Goal: Communication & Community: Participate in discussion

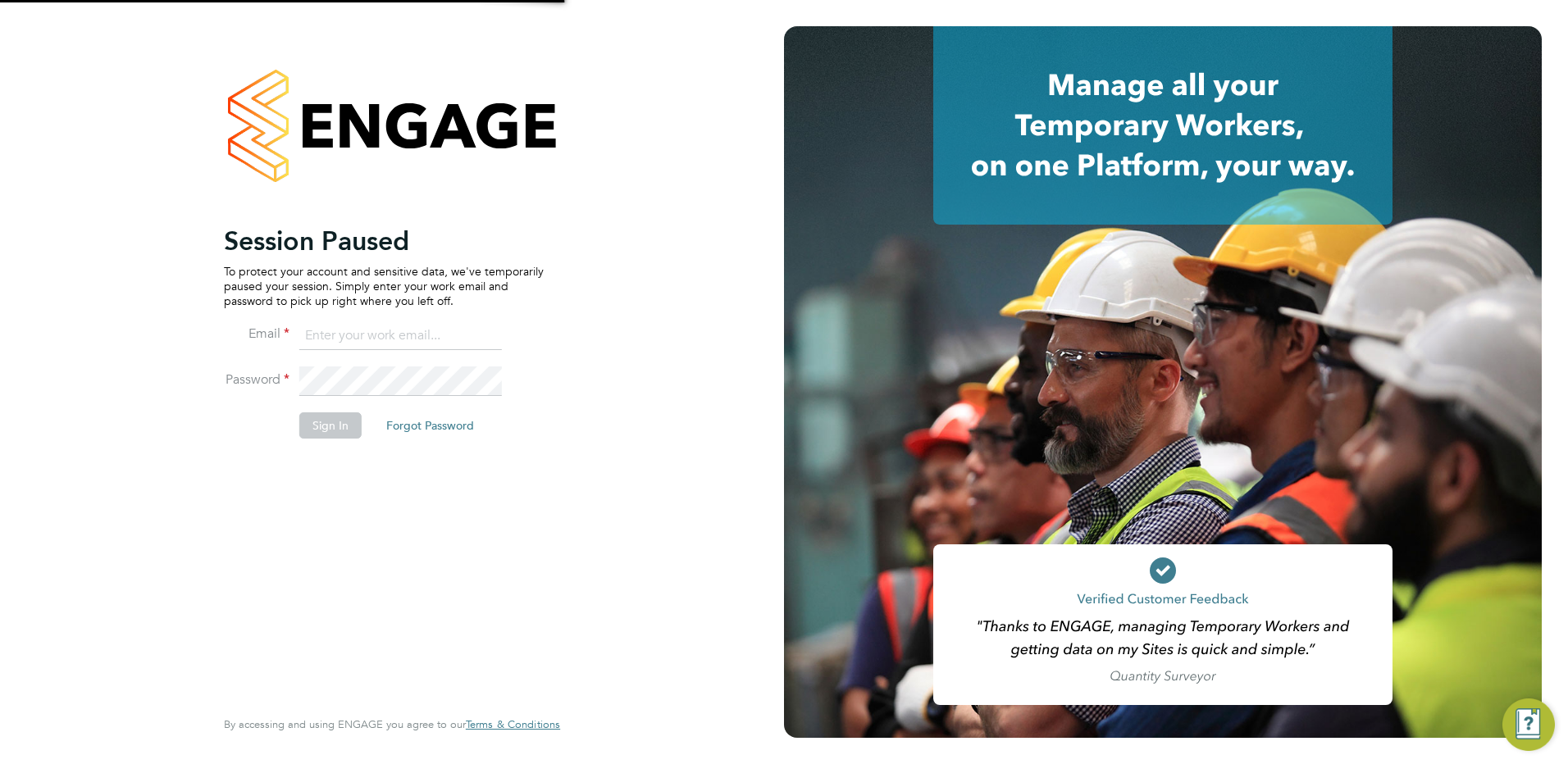
type input "[PERSON_NAME][EMAIL_ADDRESS][DOMAIN_NAME]"
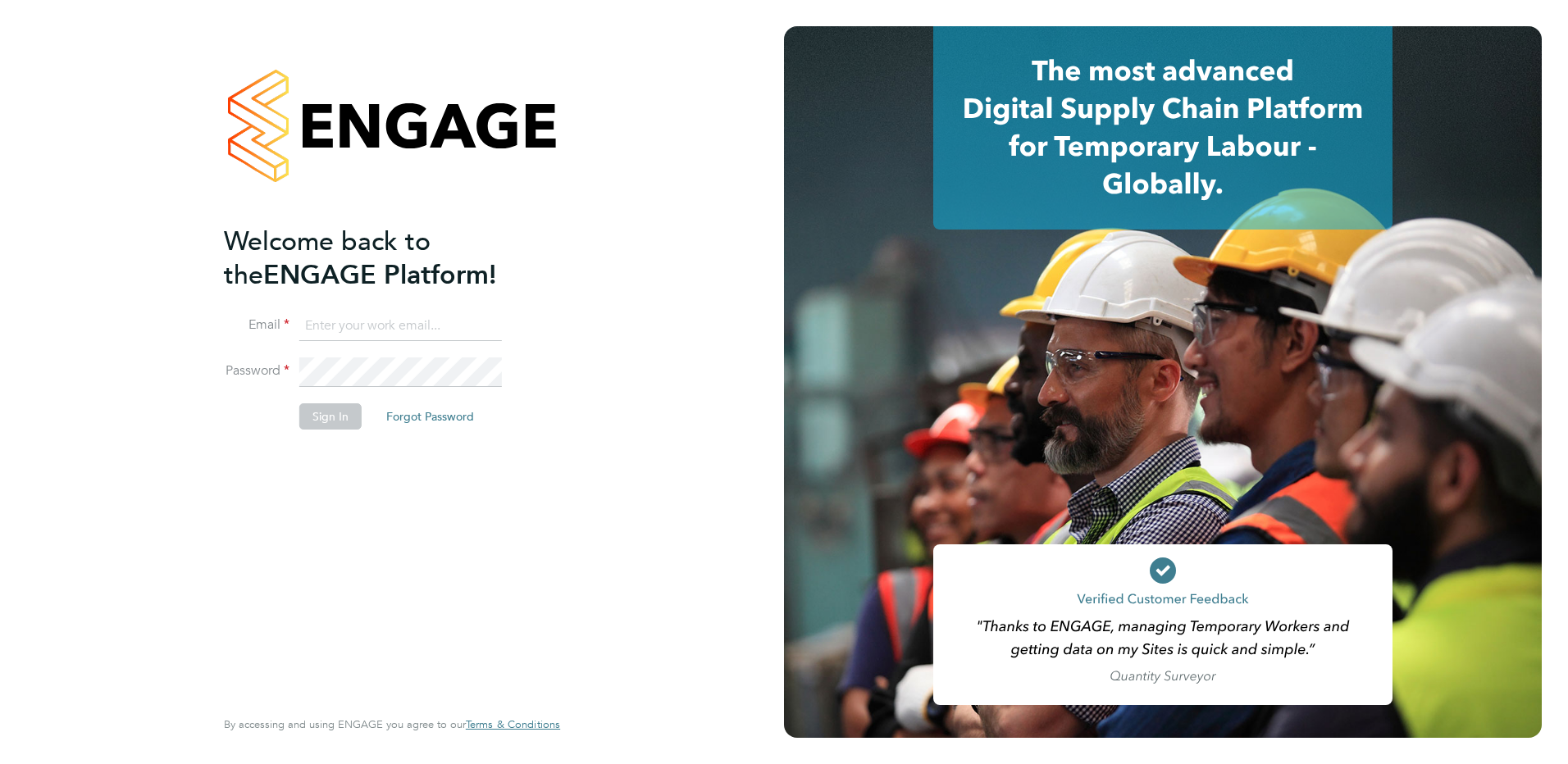
type input "[PERSON_NAME][EMAIL_ADDRESS][DOMAIN_NAME]"
click at [326, 411] on button "Sign In" at bounding box center [330, 416] width 62 height 27
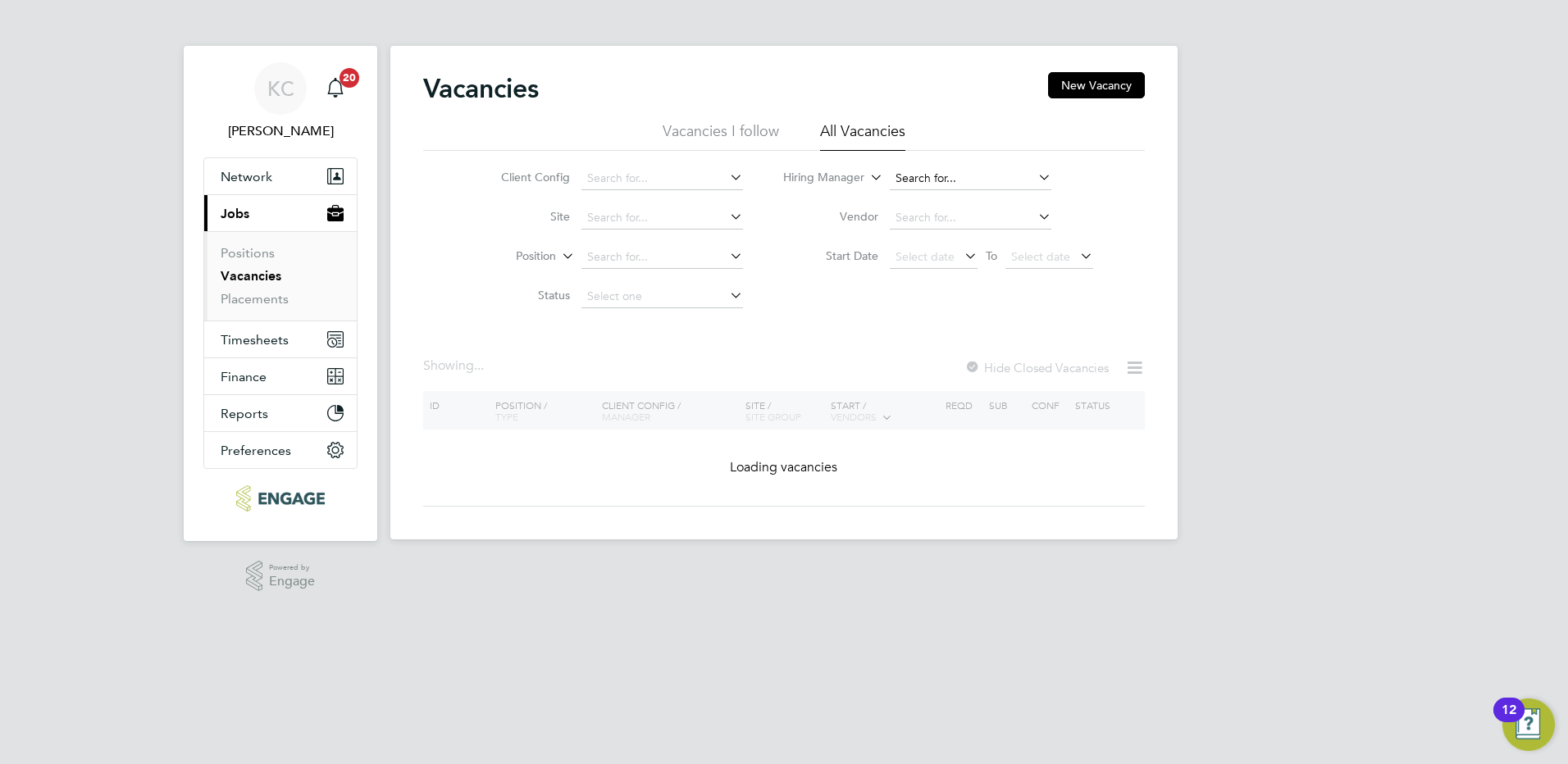
click at [935, 186] on input at bounding box center [971, 179] width 162 height 23
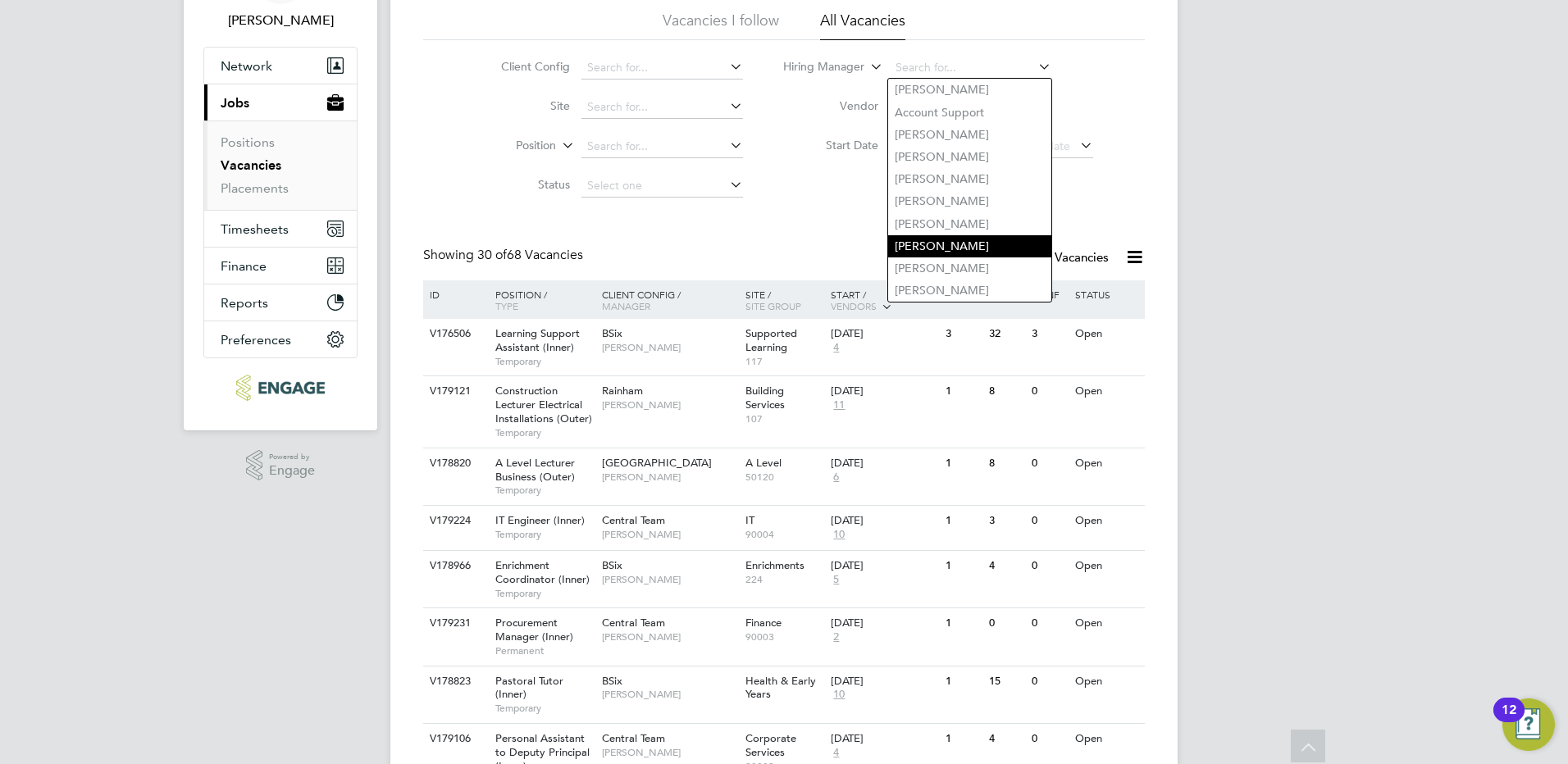
scroll to position [82, 0]
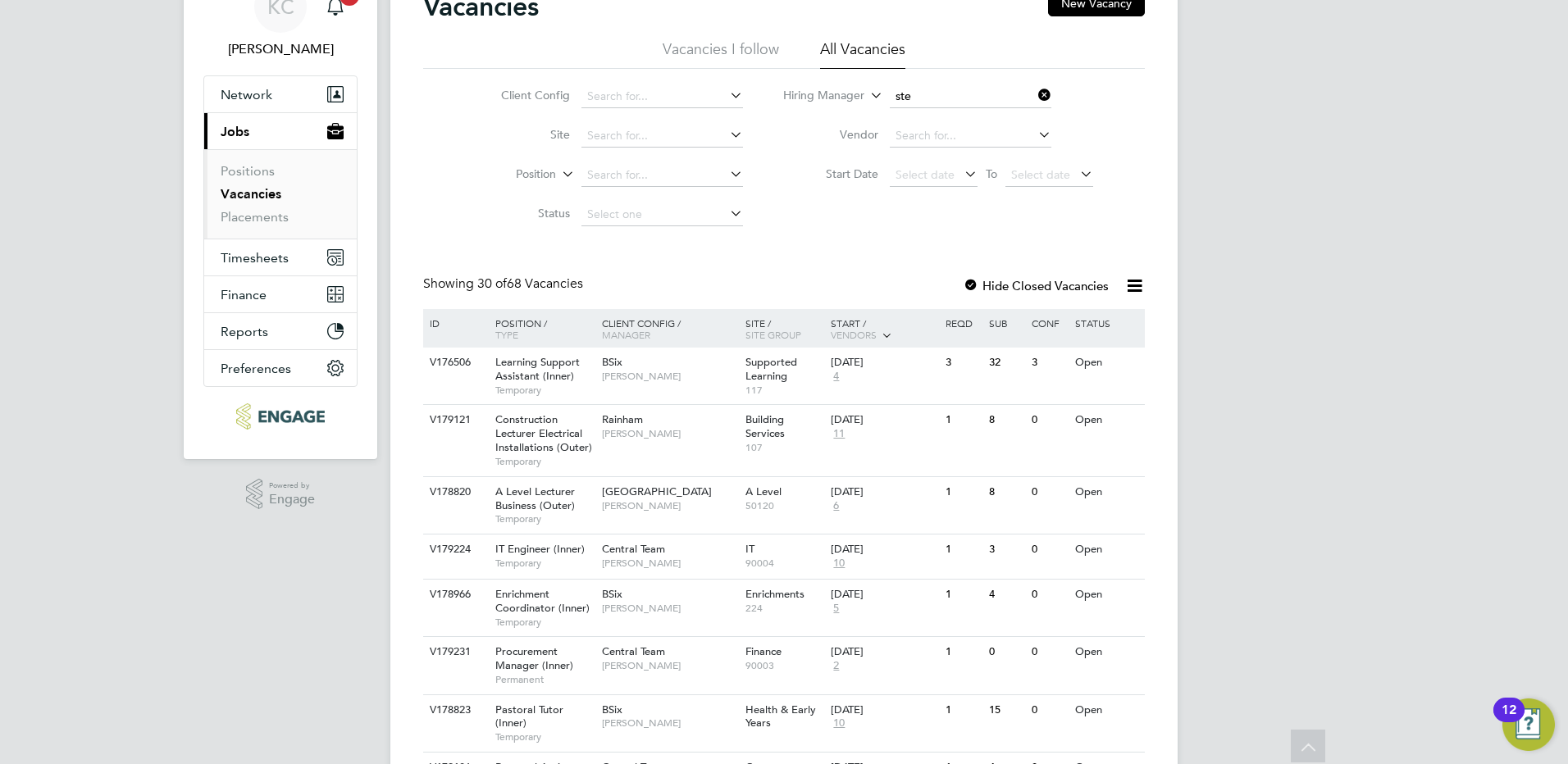
click at [944, 307] on li "Ste phen Brayshaw" at bounding box center [970, 315] width 163 height 22
type input "Stephen Brayshaw"
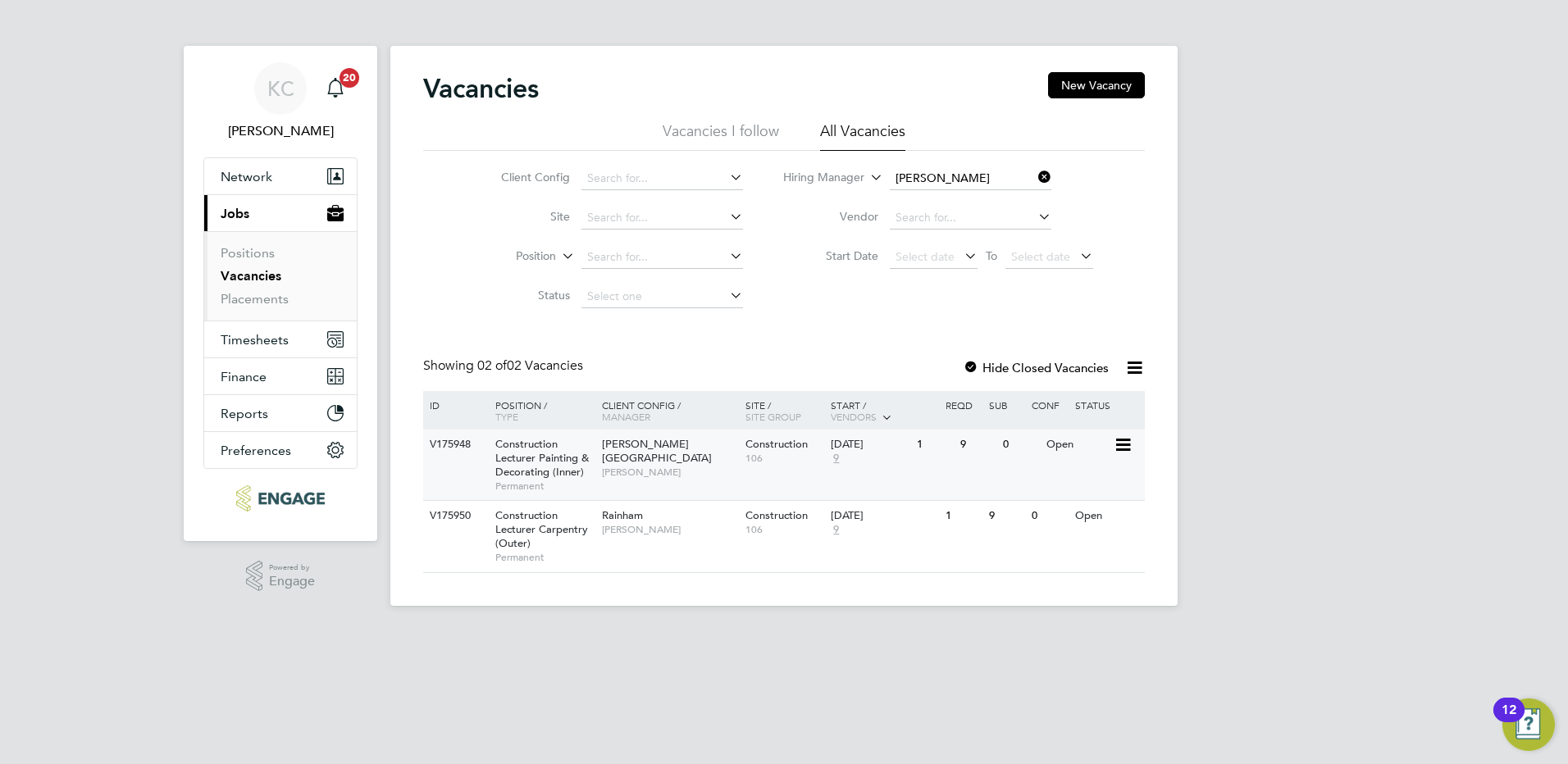
click at [568, 453] on span "Construction Lecturer Painting & Decorating (Inner)" at bounding box center [542, 457] width 94 height 42
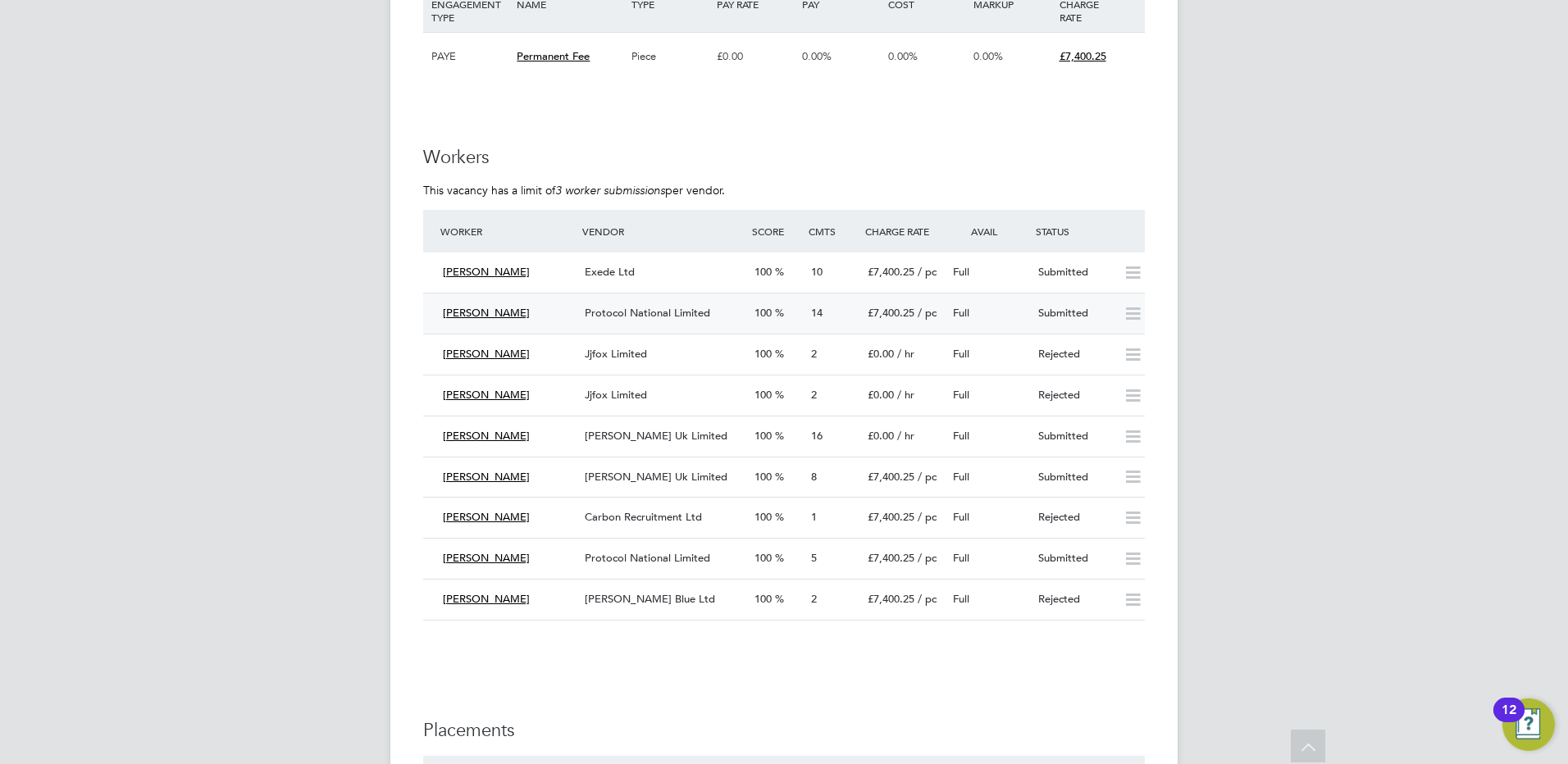
click at [656, 310] on span "Protocol National Limited" at bounding box center [647, 313] width 126 height 14
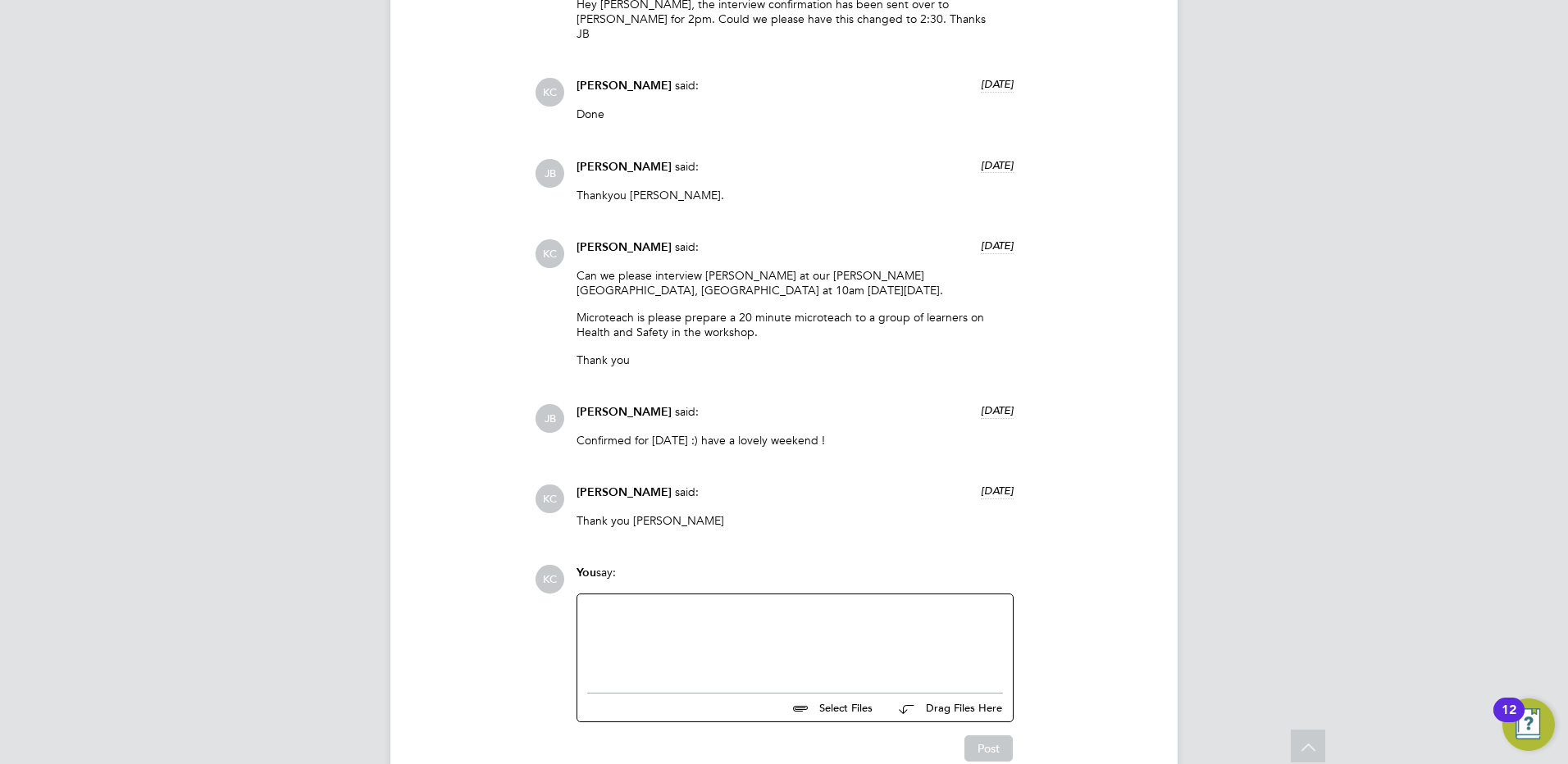
click at [707, 622] on div at bounding box center [795, 639] width 416 height 70
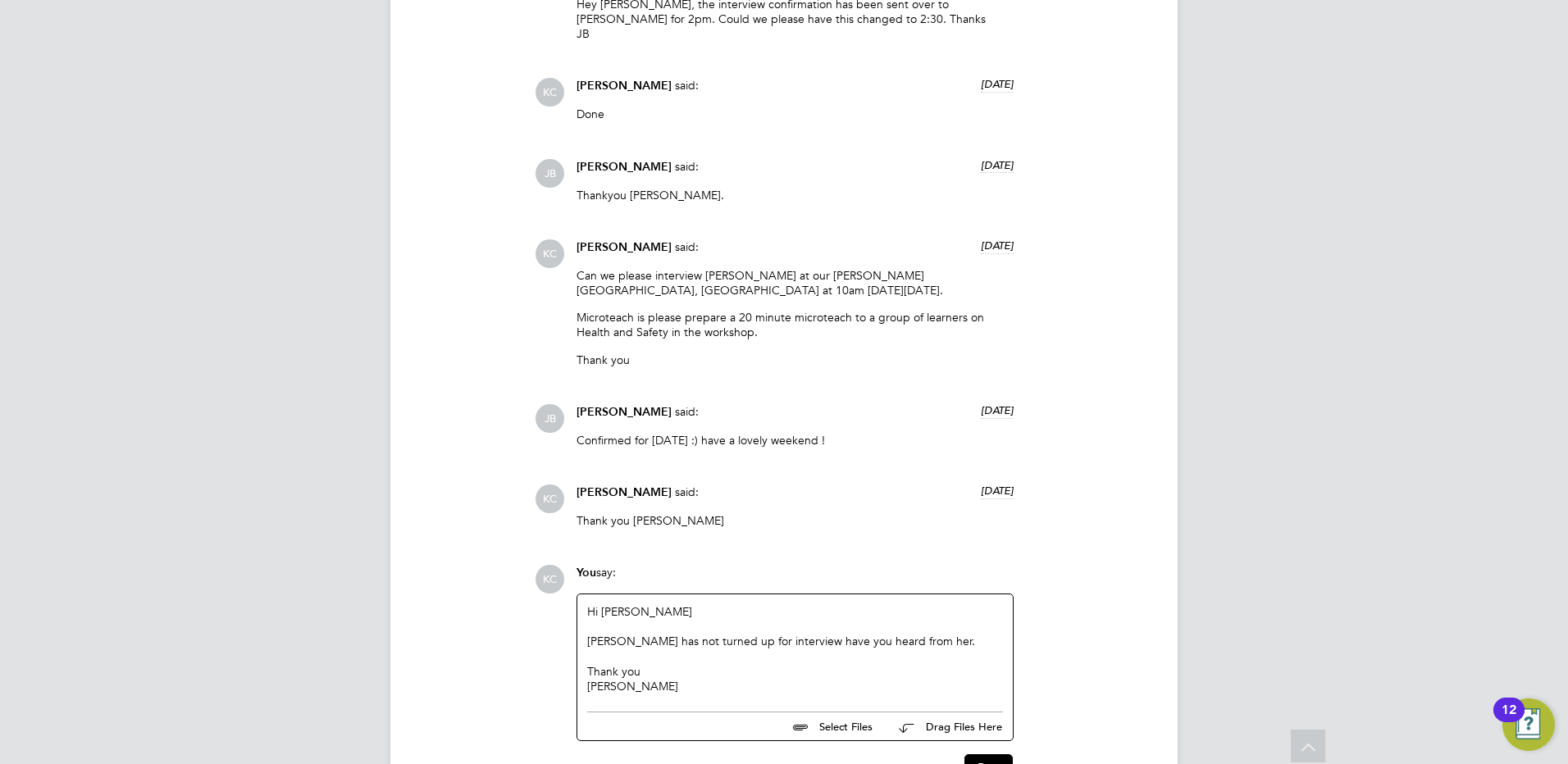
click at [954, 647] on div "Angela has not turned up for interview have you heard from her." at bounding box center [795, 640] width 416 height 15
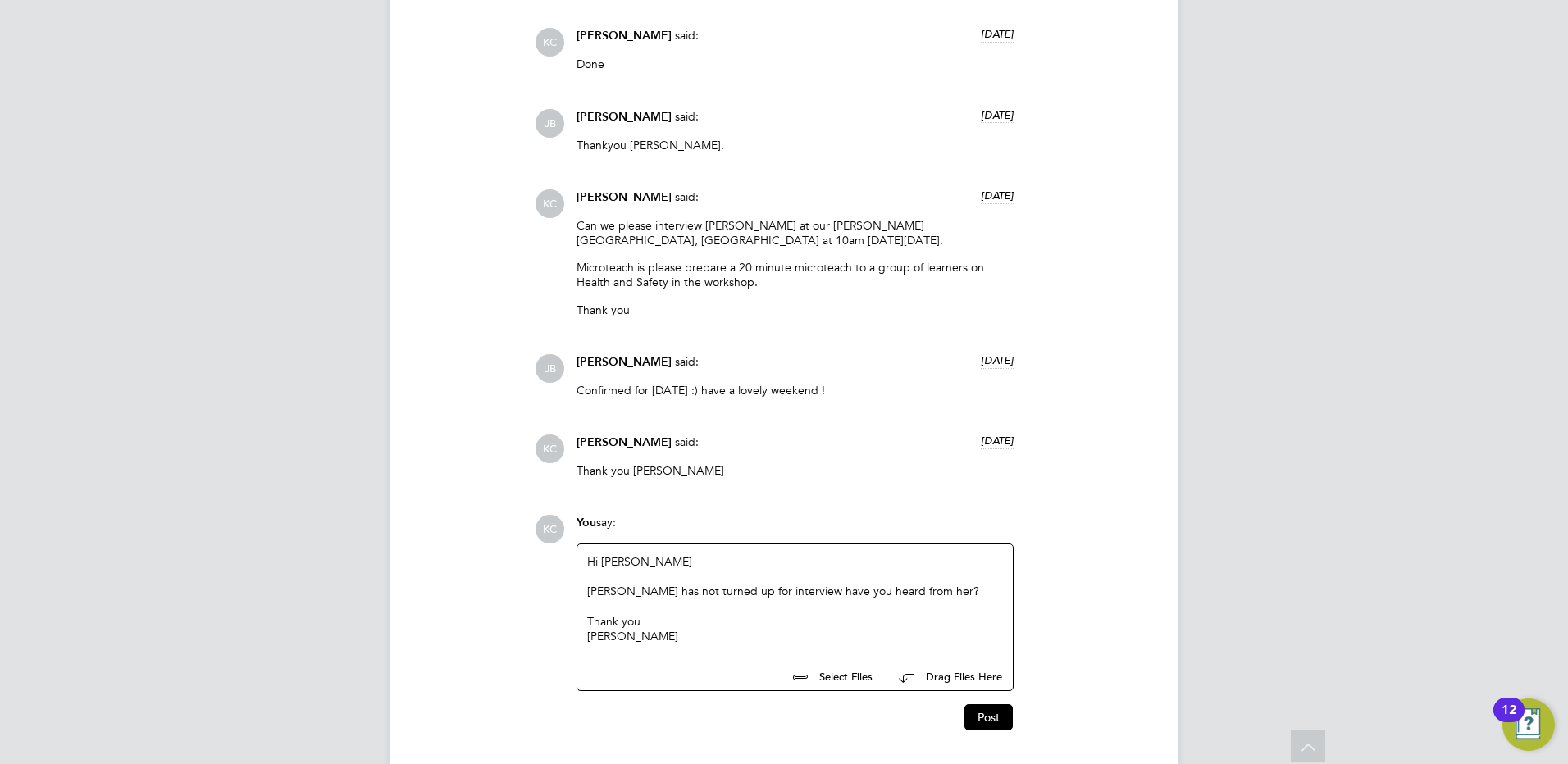
scroll to position [2975, 0]
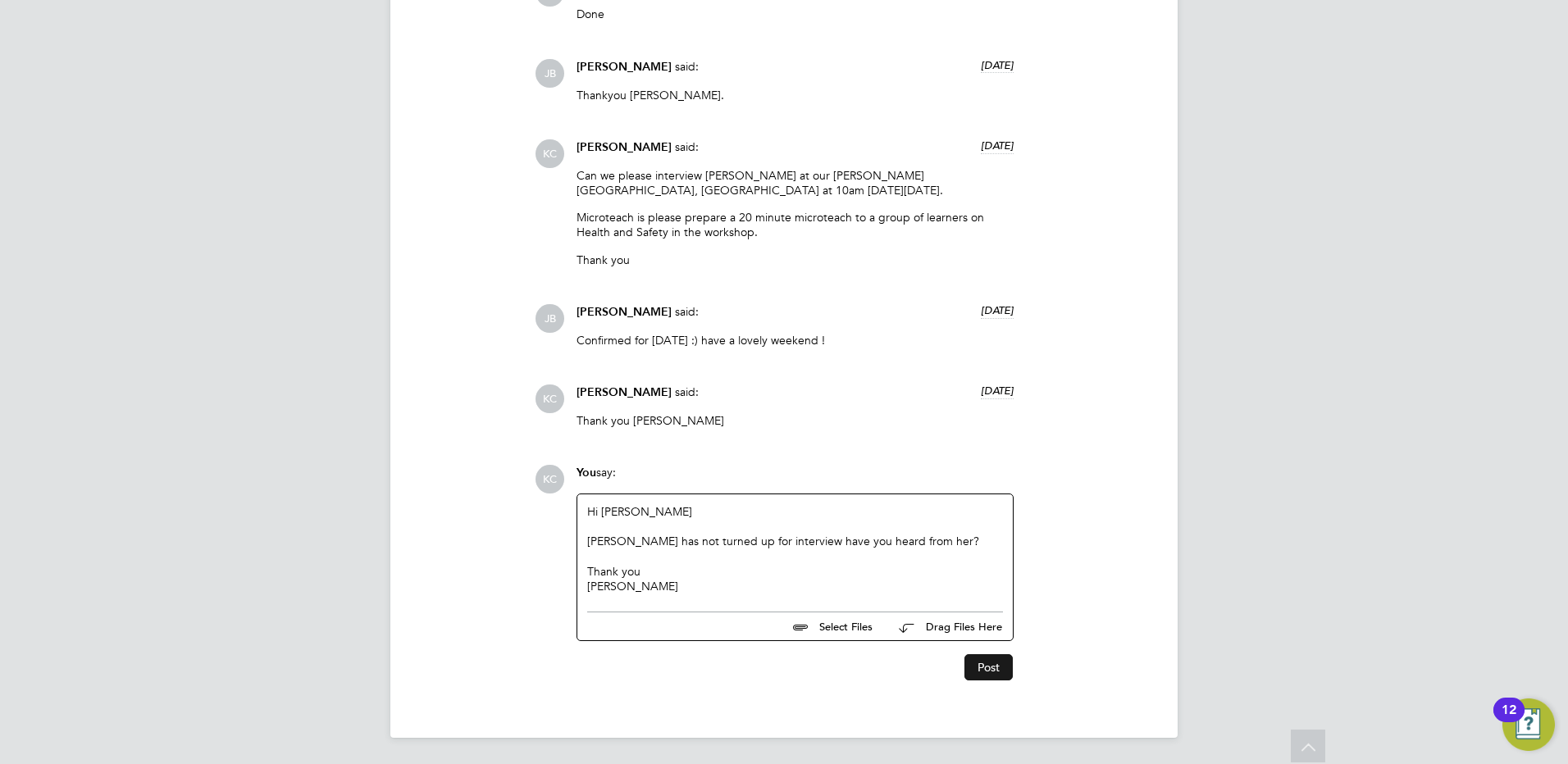
click at [983, 660] on button "Post" at bounding box center [989, 667] width 48 height 27
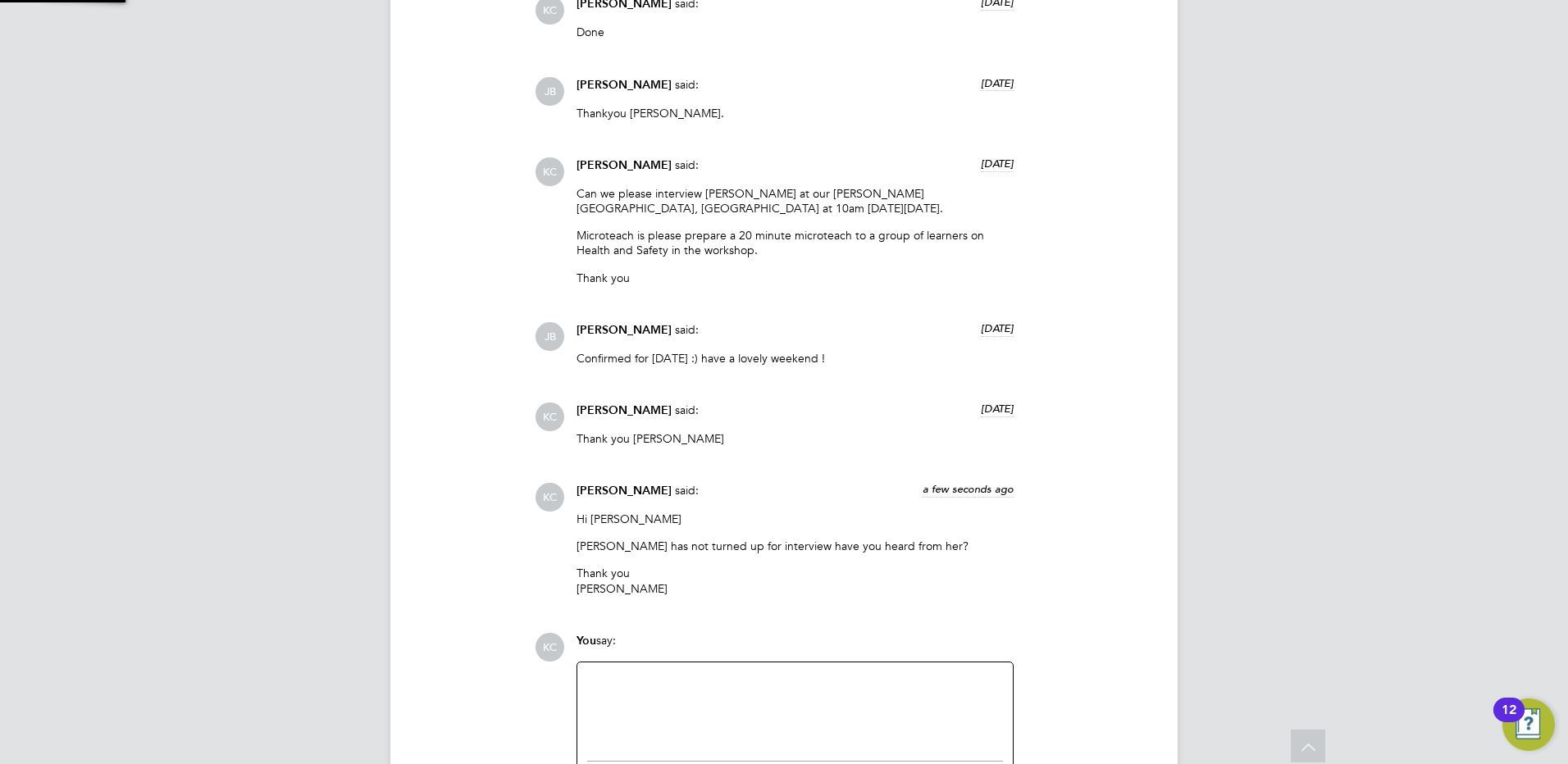
scroll to position [3107, 0]
